Goal: Contribute content

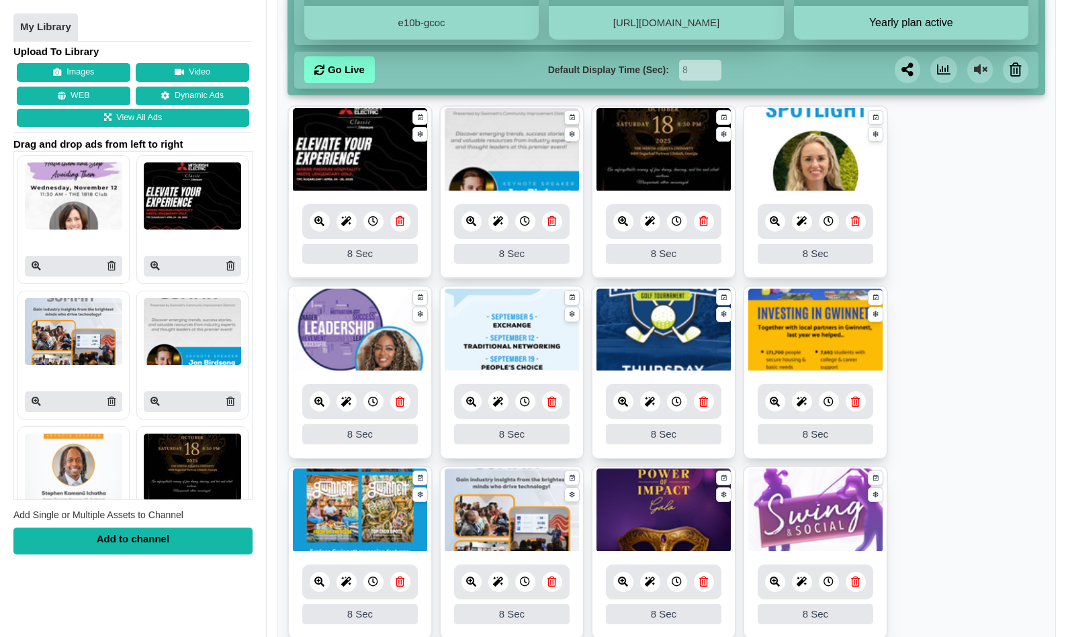
scroll to position [229, 0]
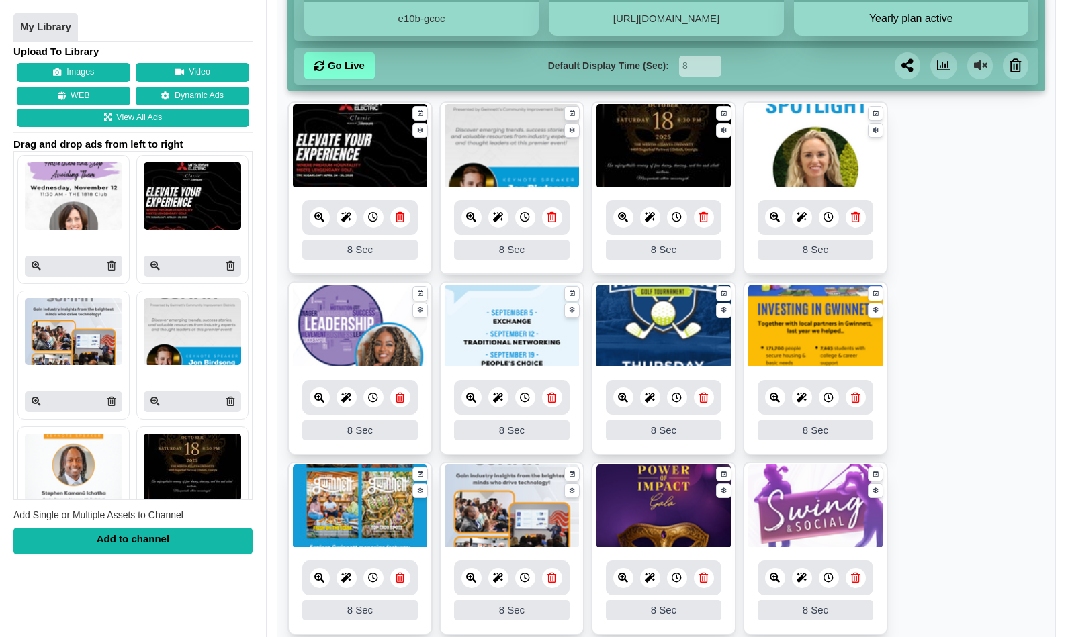
click at [777, 218] on icon at bounding box center [775, 217] width 10 height 10
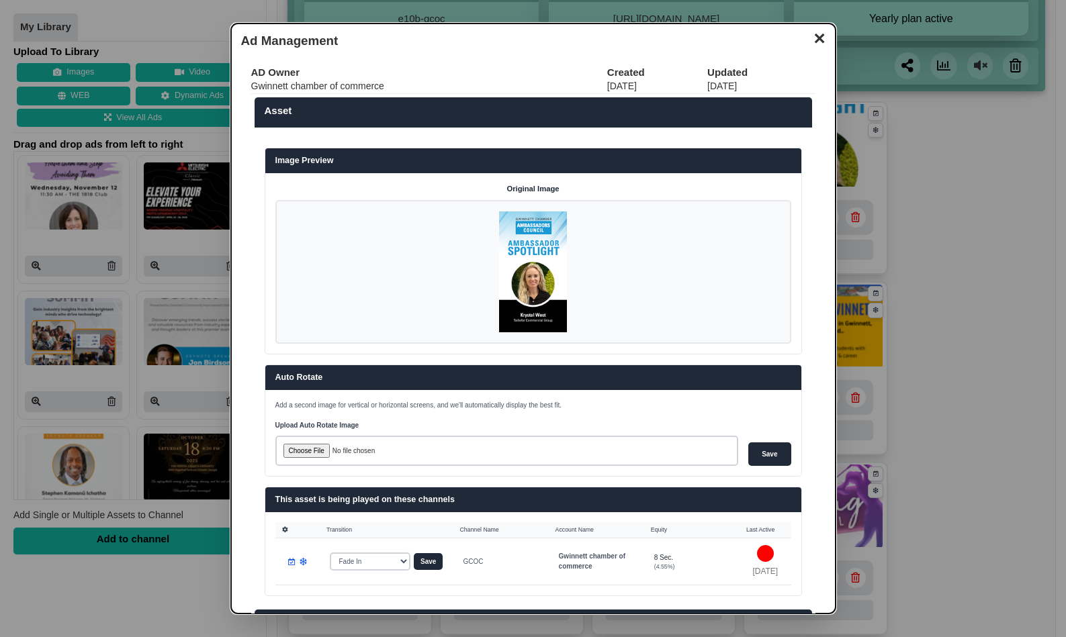
click at [827, 40] on button "✕" at bounding box center [819, 37] width 26 height 20
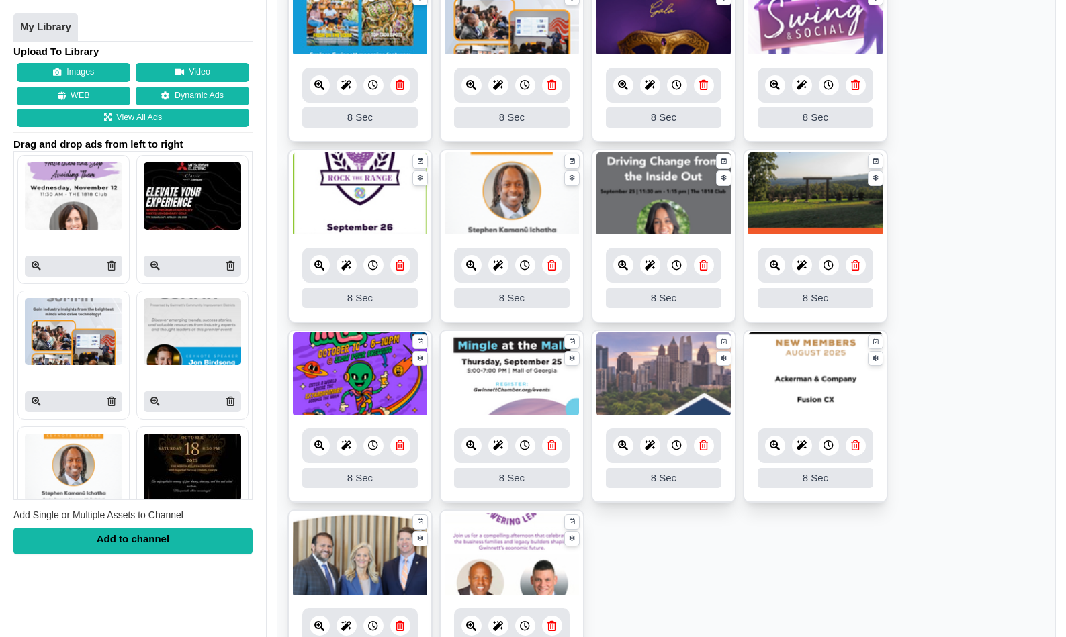
scroll to position [725, 0]
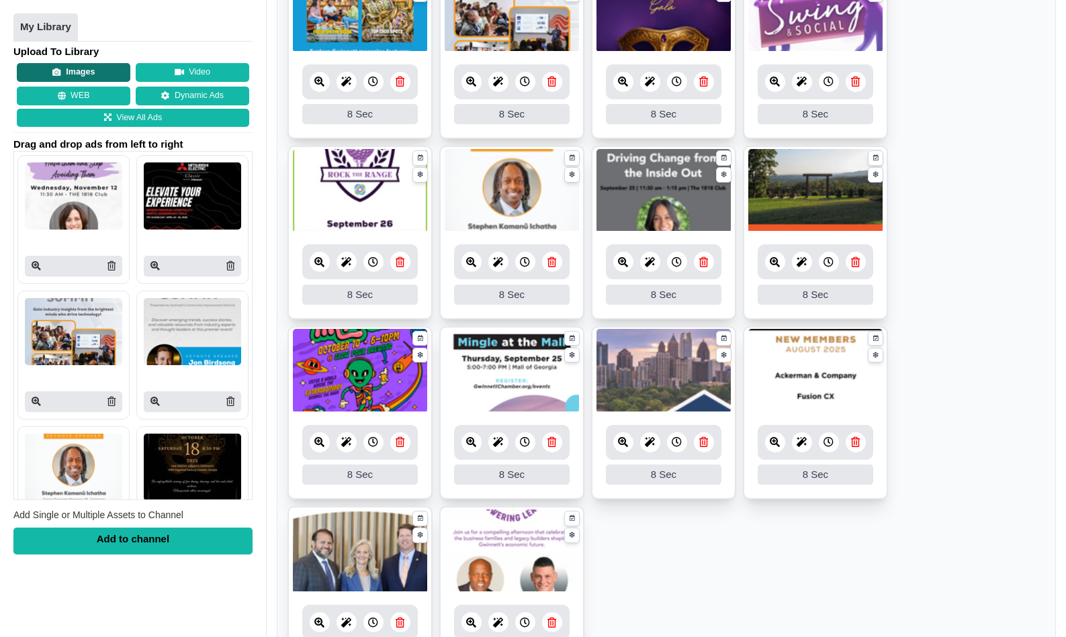
click at [79, 68] on button "Images" at bounding box center [74, 73] width 114 height 19
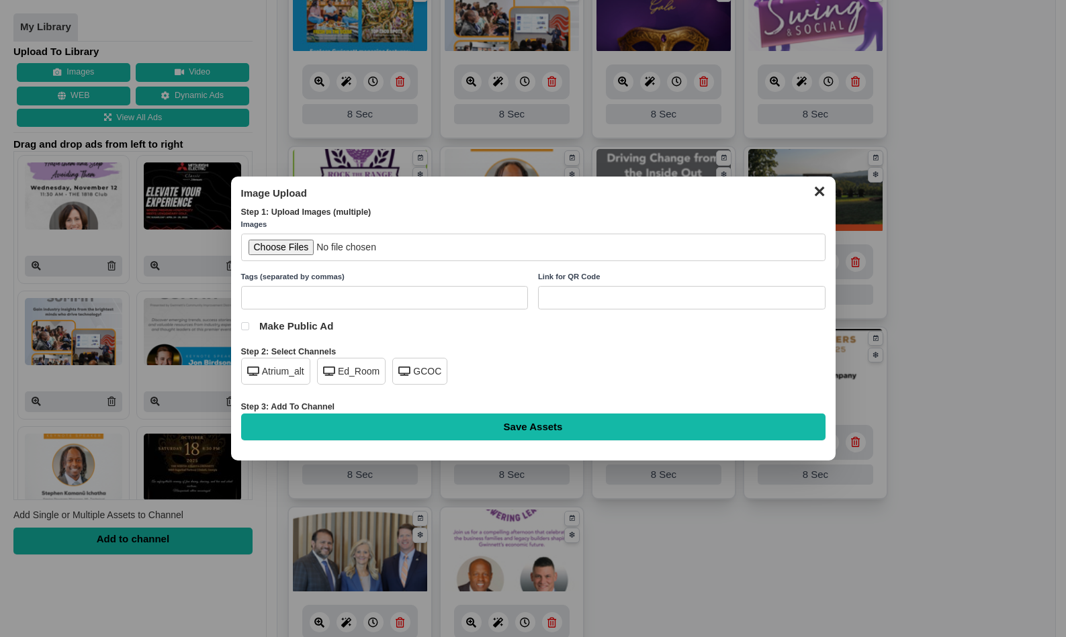
click at [418, 368] on div "GCOC" at bounding box center [419, 371] width 55 height 27
click at [302, 245] on input "file" at bounding box center [533, 248] width 584 height 28
type input "C:\fakepath\ambassadors-spotlight-alicia-cole.jpg"
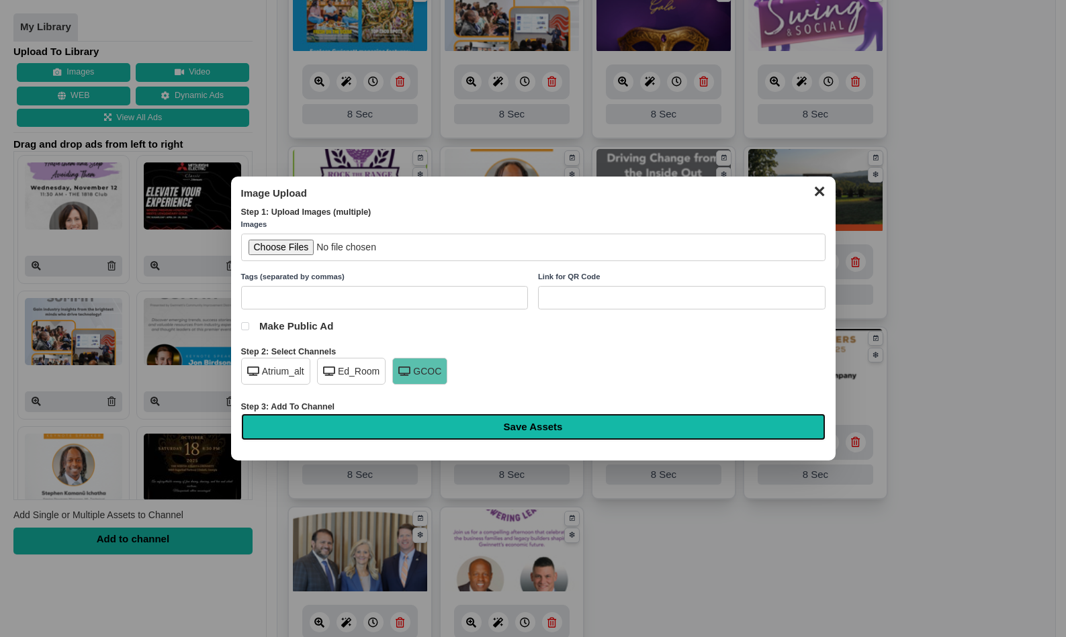
click at [512, 426] on input "Save Assets" at bounding box center [533, 427] width 584 height 27
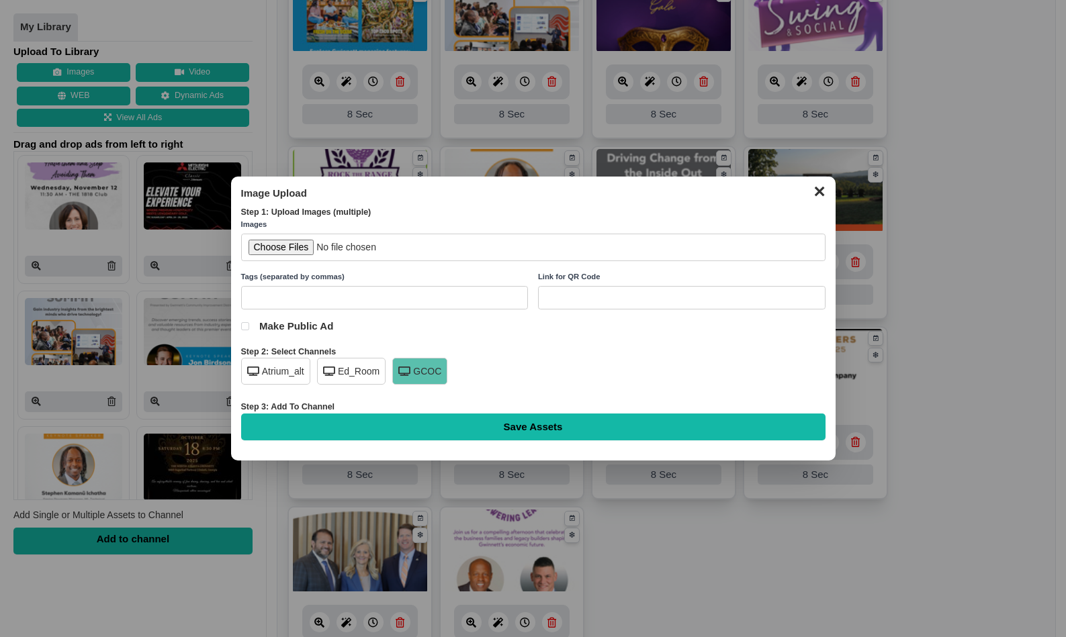
type input "Saving..."
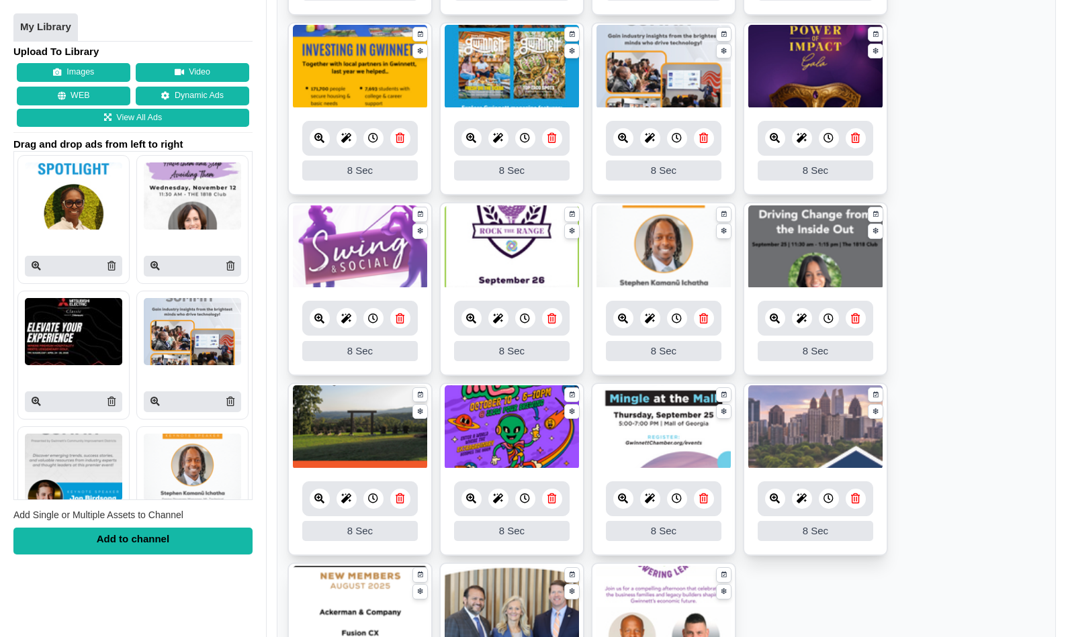
scroll to position [888, 0]
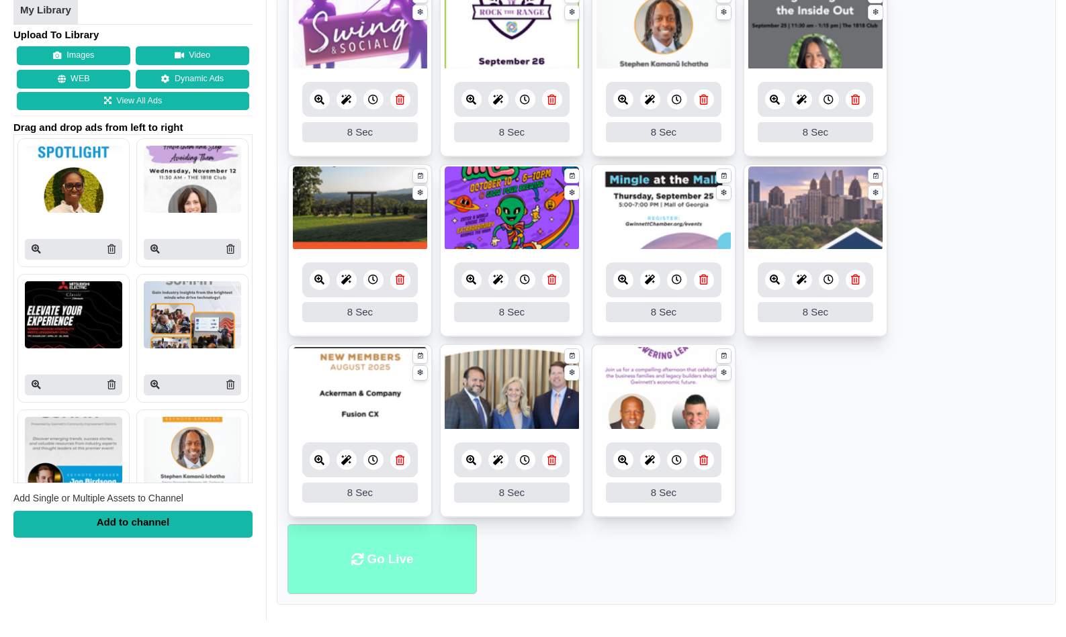
click at [412, 561] on li "Go Live" at bounding box center [381, 560] width 189 height 71
